Goal: Task Accomplishment & Management: Use online tool/utility

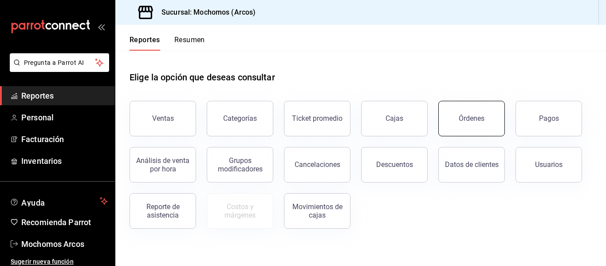
drag, startPoint x: 238, startPoint y: 92, endPoint x: 463, endPoint y: 105, distance: 224.5
click at [287, 74] on div "Elige la opción que deseas consultar Ventas Categorías Ticket promedio Cajas Ór…" at bounding box center [361, 140] width 463 height 178
click at [464, 111] on button "Órdenes" at bounding box center [472, 119] width 67 height 36
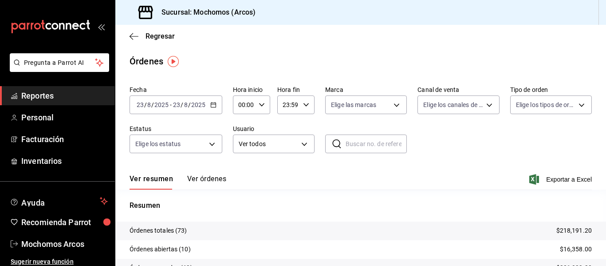
drag, startPoint x: 199, startPoint y: 114, endPoint x: 213, endPoint y: 107, distance: 16.1
click at [213, 107] on icon "button" at bounding box center [213, 105] width 6 height 6
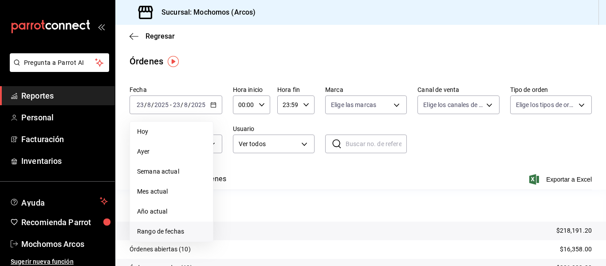
click at [170, 231] on span "Rango de fechas" at bounding box center [171, 231] width 69 height 9
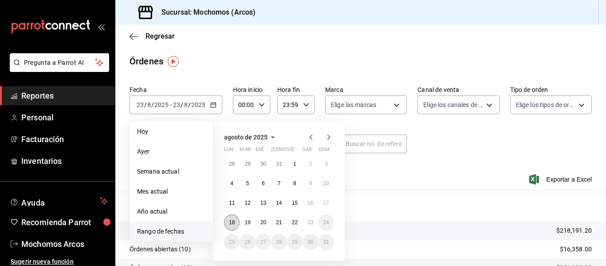
click at [232, 221] on abbr "18" at bounding box center [232, 222] width 6 height 6
click at [295, 224] on abbr "22" at bounding box center [295, 222] width 6 height 6
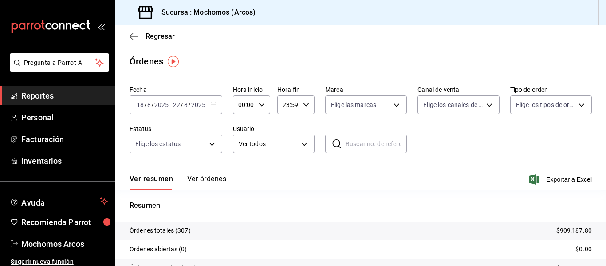
click at [306, 106] on icon "button" at bounding box center [306, 105] width 6 height 6
click at [287, 168] on span "02" at bounding box center [285, 169] width 4 height 7
type input "02:59"
click at [254, 147] on div at bounding box center [303, 133] width 606 height 266
click at [301, 144] on body "Pregunta a Parrot AI Reportes Personal Facturación Inventarios Ayuda Recomienda…" at bounding box center [303, 133] width 606 height 266
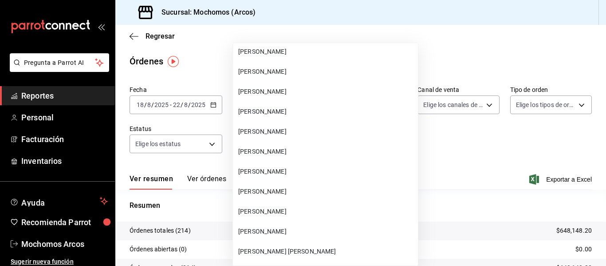
scroll to position [23203, 0]
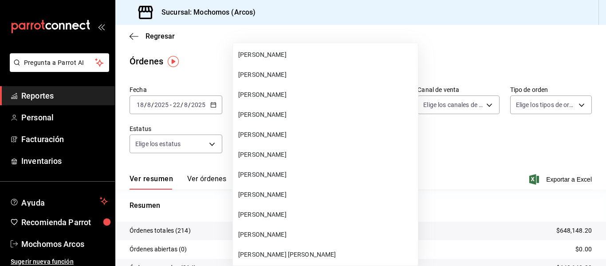
click at [292, 115] on span "[PERSON_NAME]" at bounding box center [326, 114] width 176 height 9
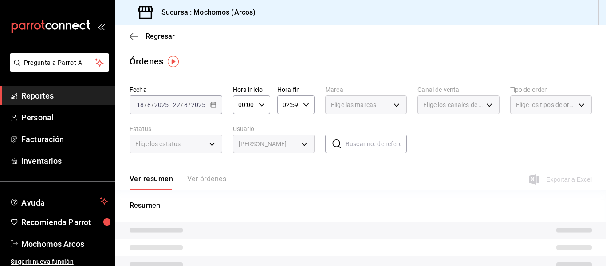
type input "41ffdb9c-5b7a-4440-bd7f-11d0f01a8ea3"
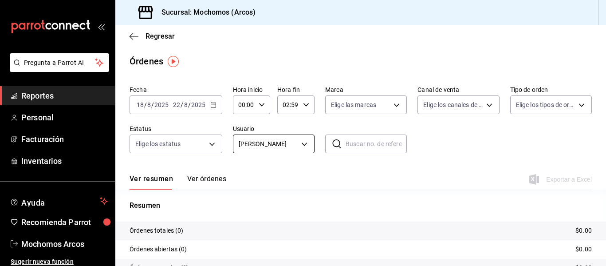
click at [304, 142] on body "Pregunta a Parrot AI Reportes Personal Facturación Inventarios Ayuda Recomienda…" at bounding box center [303, 133] width 606 height 266
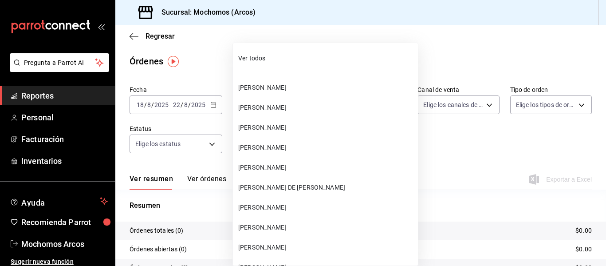
scroll to position [23164, 0]
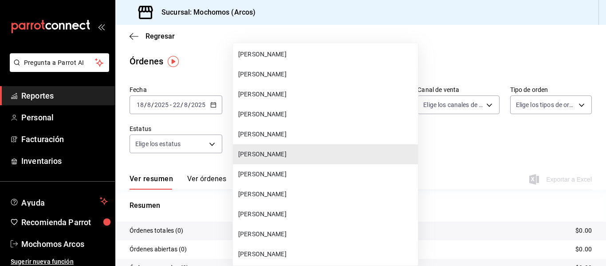
click at [298, 153] on span "[PERSON_NAME]" at bounding box center [326, 154] width 176 height 9
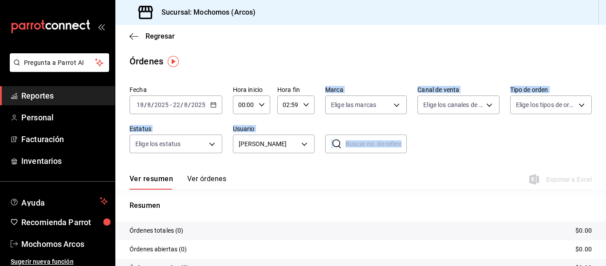
click at [308, 177] on div "Fecha [DATE] [DATE] - [DATE] [DATE] Hora inicio 00:00 Hora inicio Hora fin 02:5…" at bounding box center [360, 208] width 491 height 252
click at [303, 151] on body "Pregunta a Parrot AI Reportes Personal Facturación Inventarios Ayuda Recomienda…" at bounding box center [303, 133] width 606 height 266
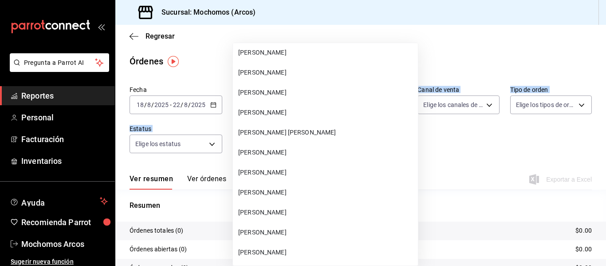
scroll to position [23371, 0]
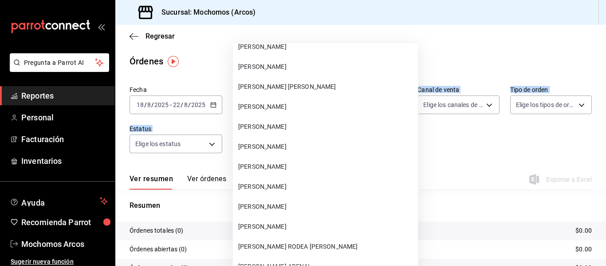
click at [288, 248] on span "[PERSON_NAME] RODEA [PERSON_NAME]" at bounding box center [326, 246] width 176 height 9
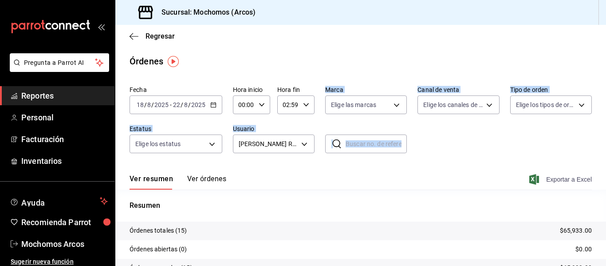
click at [545, 179] on span "Exportar a Excel" at bounding box center [561, 179] width 61 height 11
click at [301, 144] on body "Pregunta a Parrot AI Reportes Personal Facturación Inventarios Ayuda Recomienda…" at bounding box center [303, 133] width 606 height 266
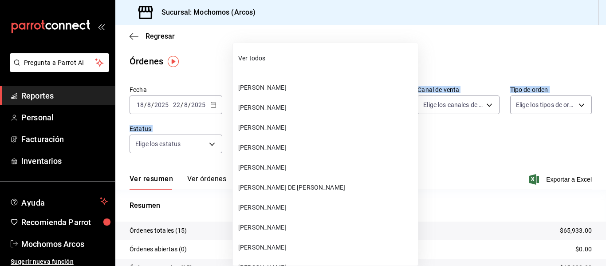
scroll to position [23463, 0]
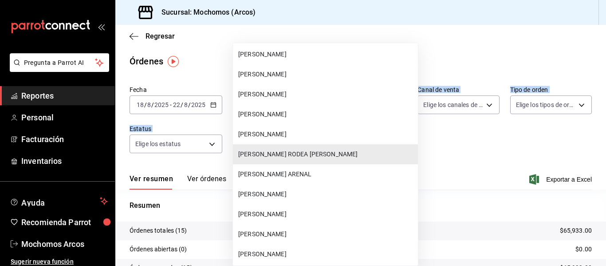
click at [307, 58] on span "[PERSON_NAME]" at bounding box center [326, 54] width 176 height 9
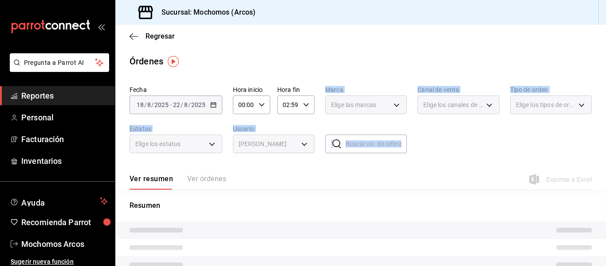
type input "fd312710-a81e-4450-8ee9-5fa7db1aea5c"
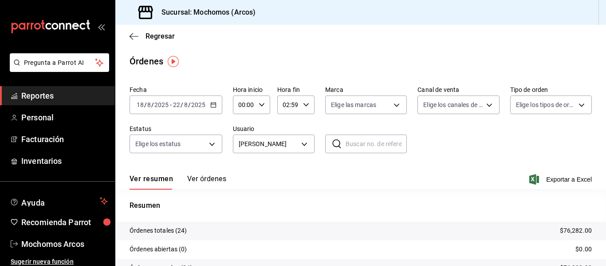
click at [502, 198] on div "Resumen Órdenes totales (24) $76,282.00 Órdenes abiertas (0) $0.00 Órdenes cerr…" at bounding box center [360, 257] width 491 height 135
click at [547, 182] on span "Exportar a Excel" at bounding box center [561, 179] width 61 height 11
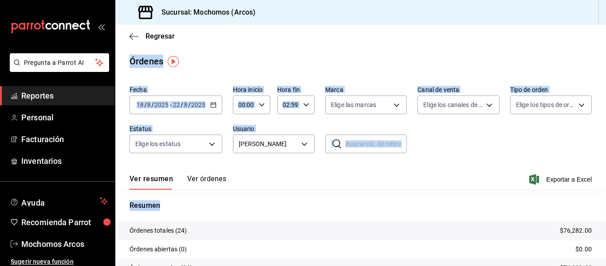
drag, startPoint x: 560, startPoint y: 197, endPoint x: 517, endPoint y: 35, distance: 168.1
click at [517, 35] on main "Regresar Órdenes Fecha [DATE] [DATE] - [DATE] [DATE] Hora inicio 00:00 Hora ini…" at bounding box center [360, 187] width 491 height 324
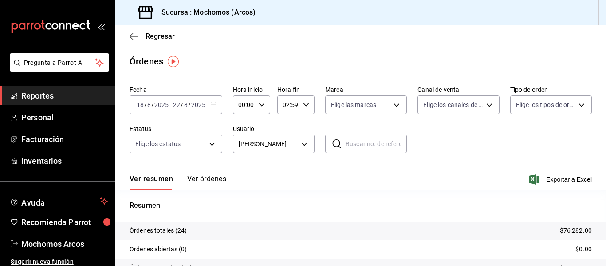
click at [476, 35] on div "Regresar" at bounding box center [360, 36] width 491 height 23
